Goal: Information Seeking & Learning: Check status

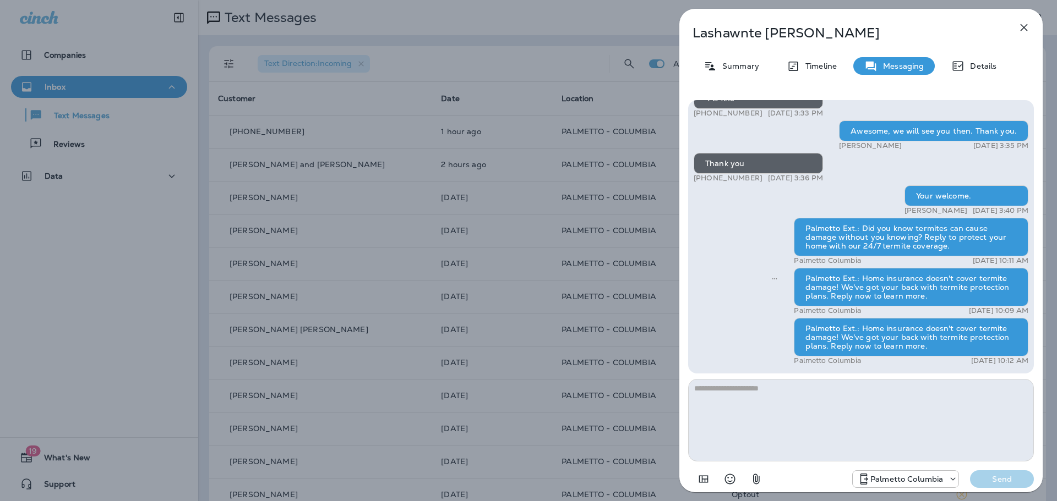
click at [1026, 29] on icon "button" at bounding box center [1023, 27] width 13 height 13
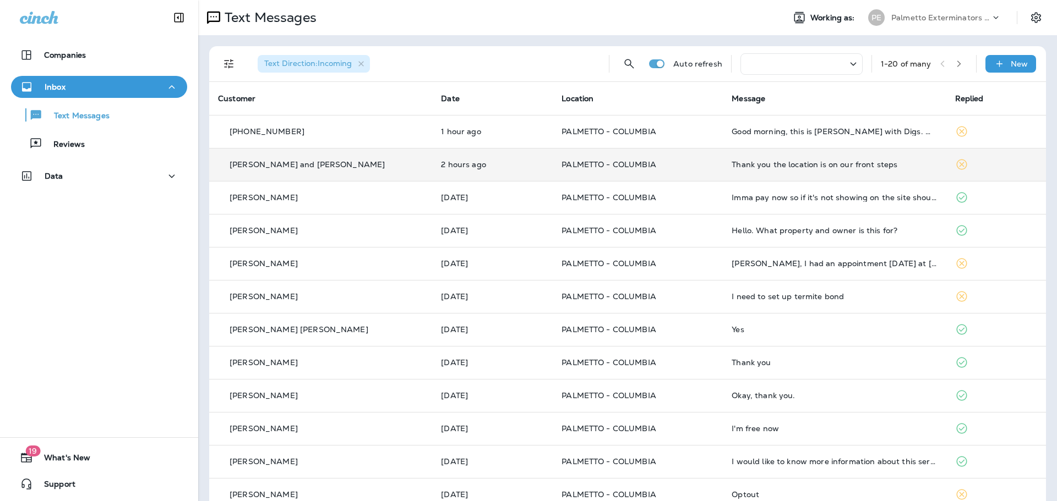
click at [779, 160] on div "Thank you the location is on our front steps" at bounding box center [833, 164] width 205 height 9
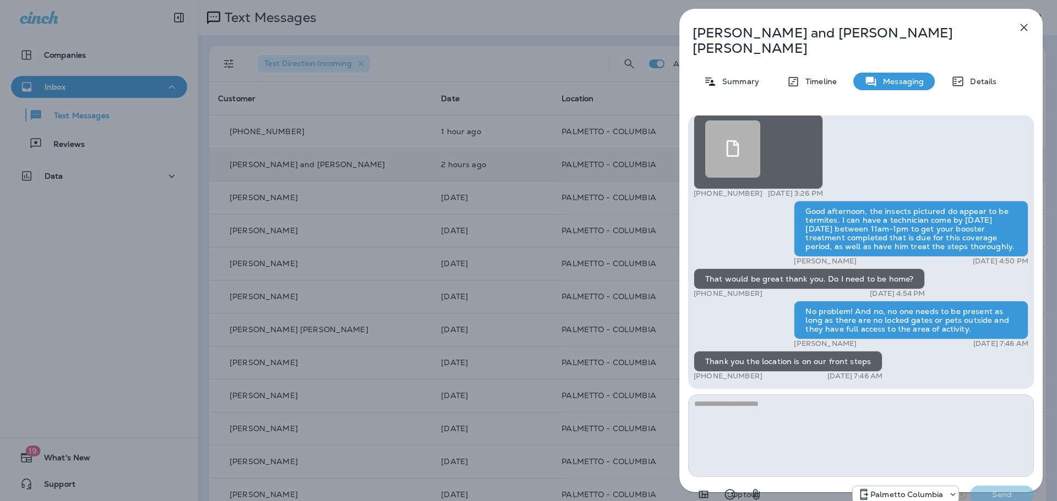
click at [1022, 26] on icon "button" at bounding box center [1023, 27] width 7 height 7
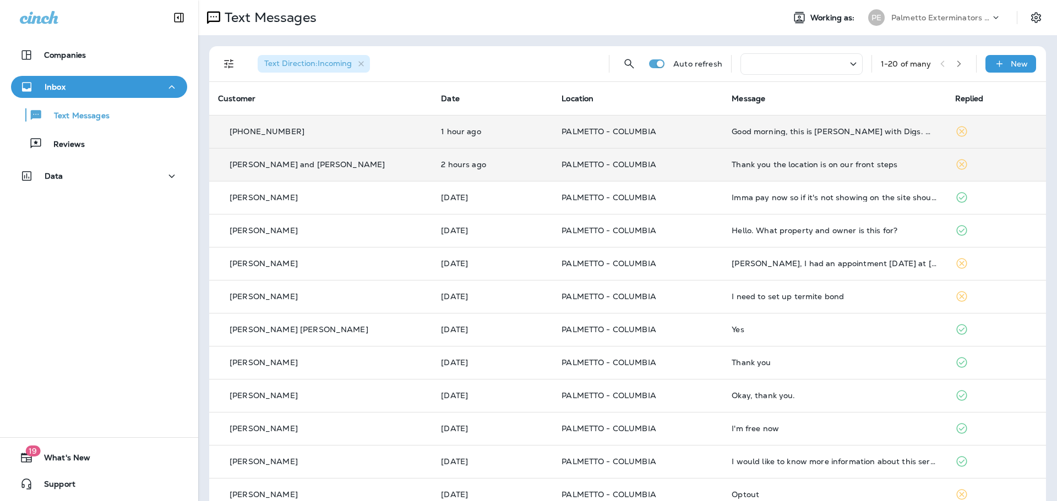
click at [722, 133] on td "Good morning, this is [PERSON_NAME] with Digs. We need to know if you were able…" at bounding box center [833, 131] width 223 height 33
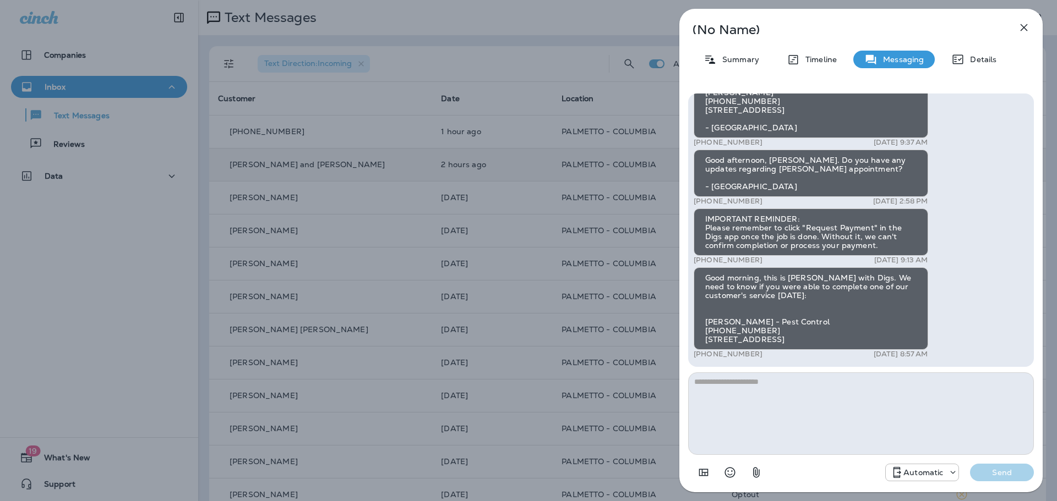
click at [1026, 28] on icon "button" at bounding box center [1023, 27] width 13 height 13
